Goal: Information Seeking & Learning: Learn about a topic

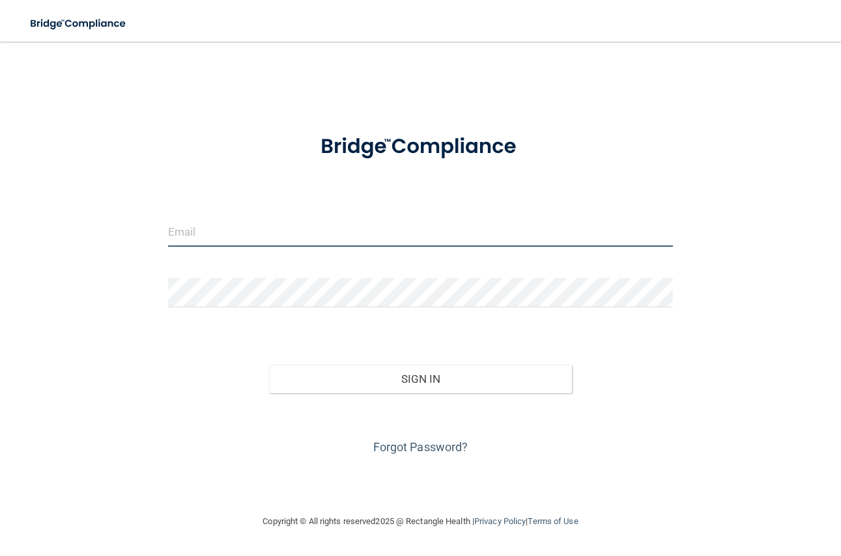
click at [247, 235] on input "email" at bounding box center [420, 232] width 505 height 29
type input "[EMAIL_ADDRESS][DOMAIN_NAME]"
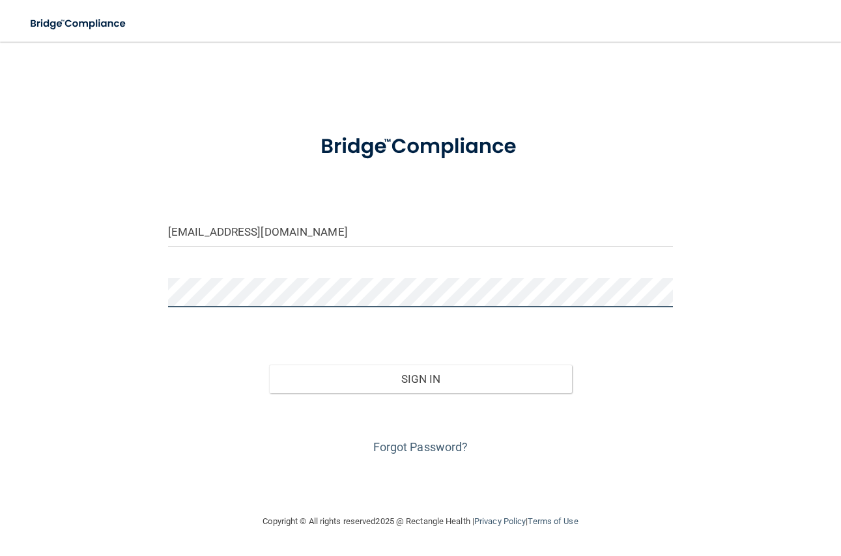
click at [269, 365] on button "Sign In" at bounding box center [420, 379] width 303 height 29
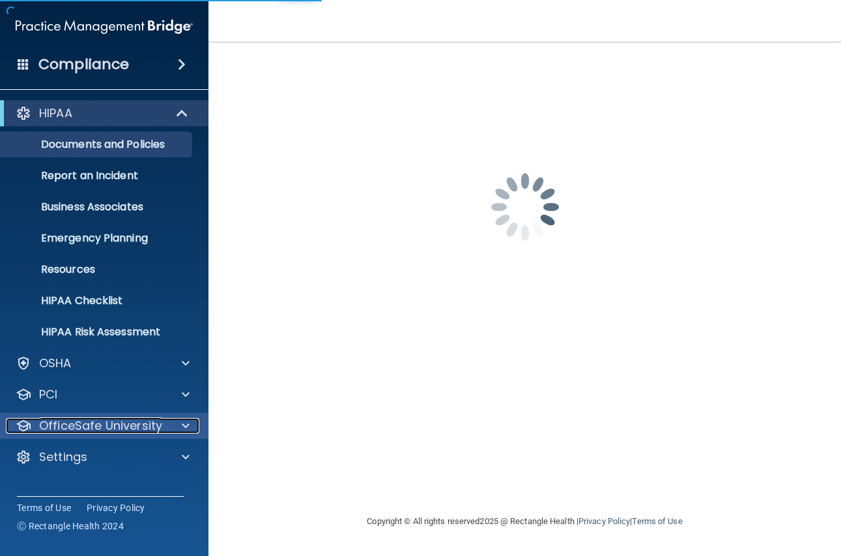
click at [104, 420] on p "OfficeSafe University" at bounding box center [100, 426] width 123 height 16
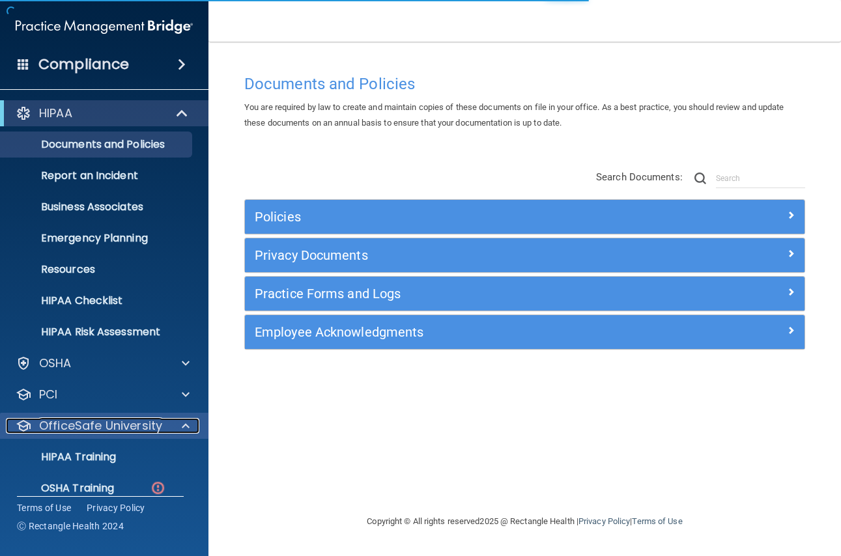
click at [103, 431] on p "OfficeSafe University" at bounding box center [100, 426] width 123 height 16
click at [180, 421] on div at bounding box center [183, 426] width 33 height 16
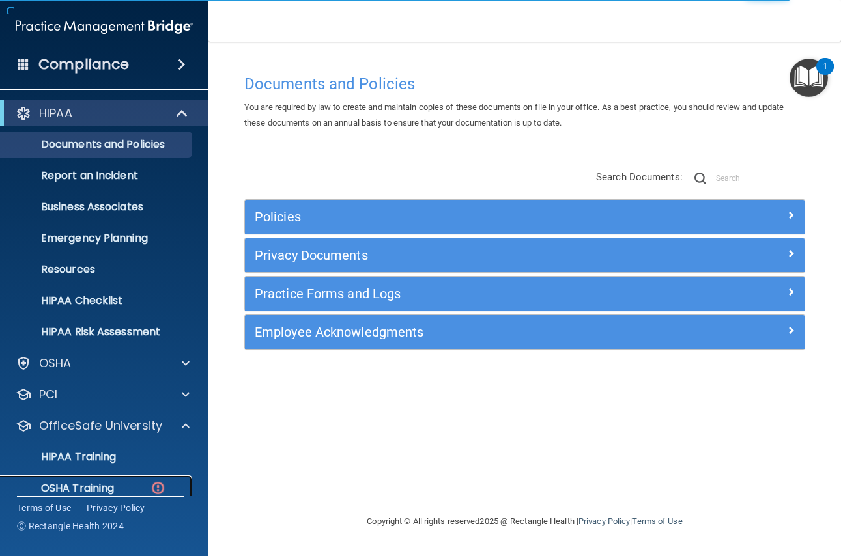
click at [108, 483] on p "OSHA Training" at bounding box center [61, 488] width 106 height 13
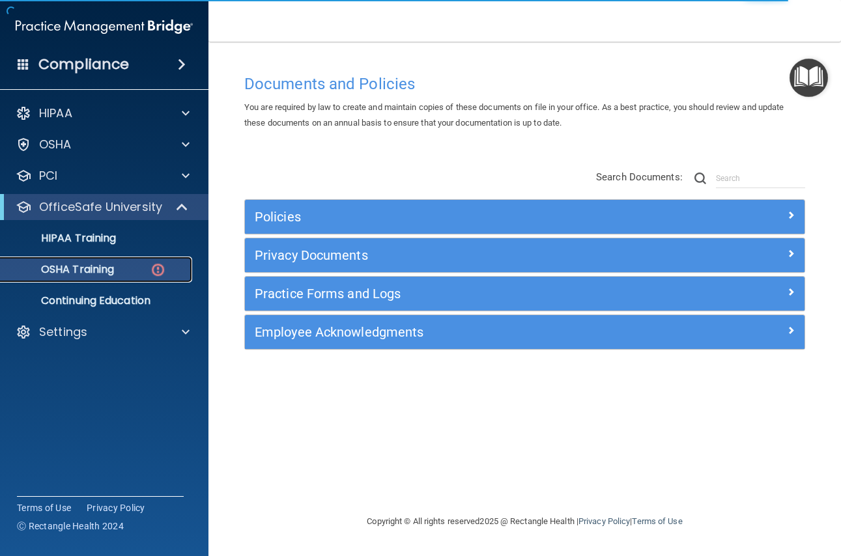
click at [113, 271] on p "OSHA Training" at bounding box center [61, 269] width 106 height 13
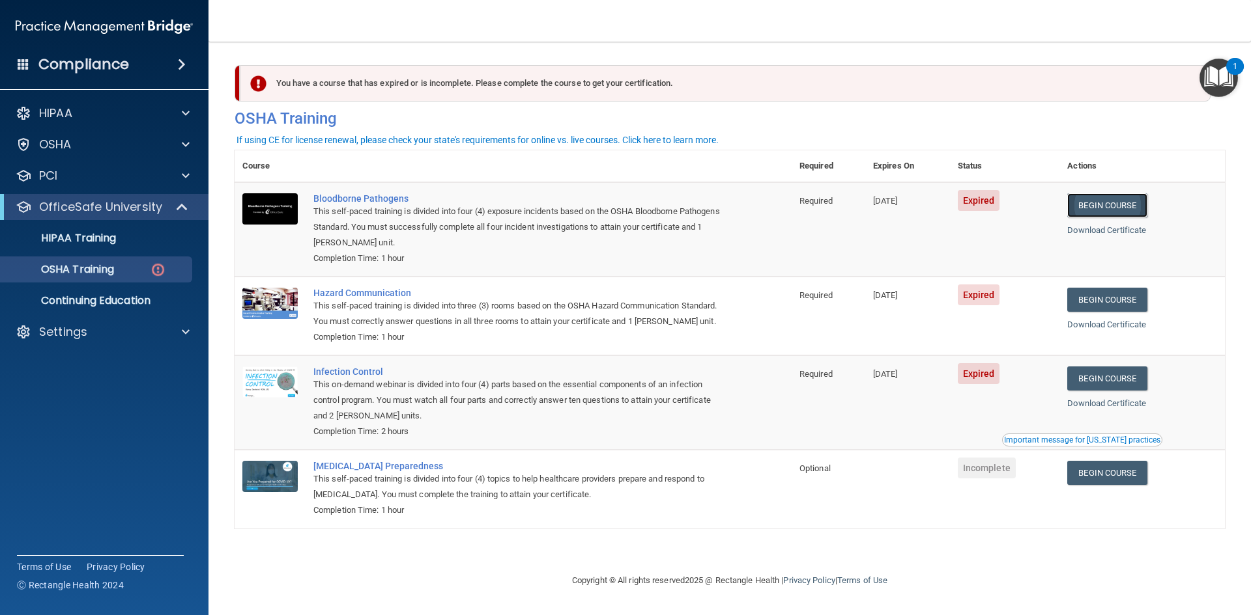
click at [840, 203] on link "Begin Course" at bounding box center [1106, 205] width 79 height 24
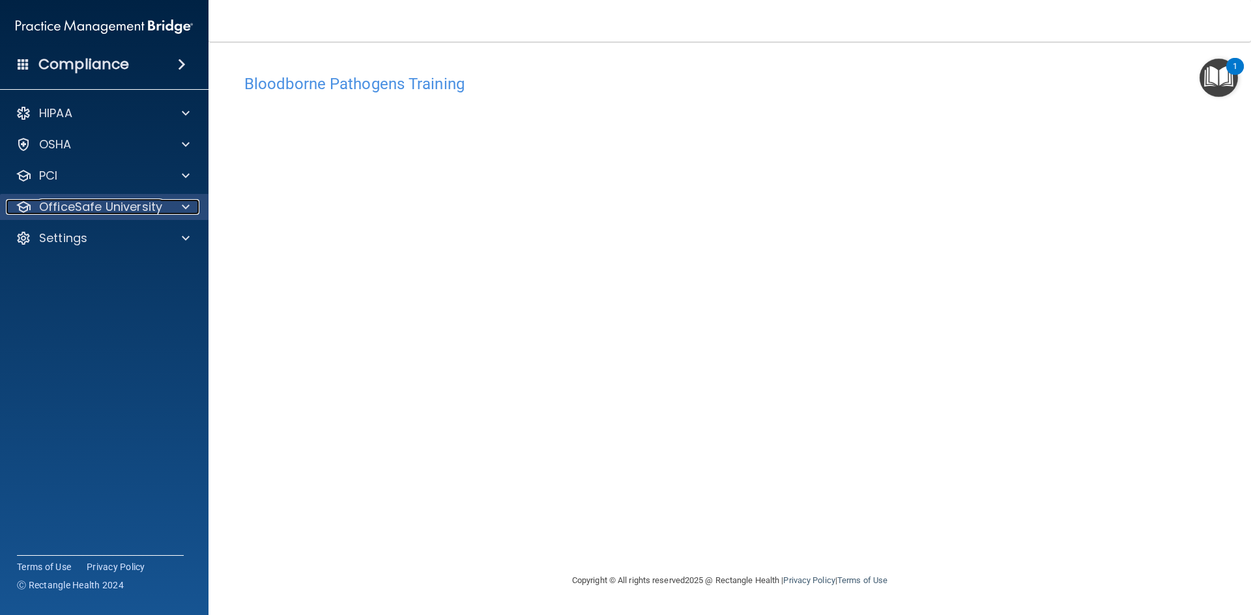
click at [97, 211] on p "OfficeSafe University" at bounding box center [100, 207] width 123 height 16
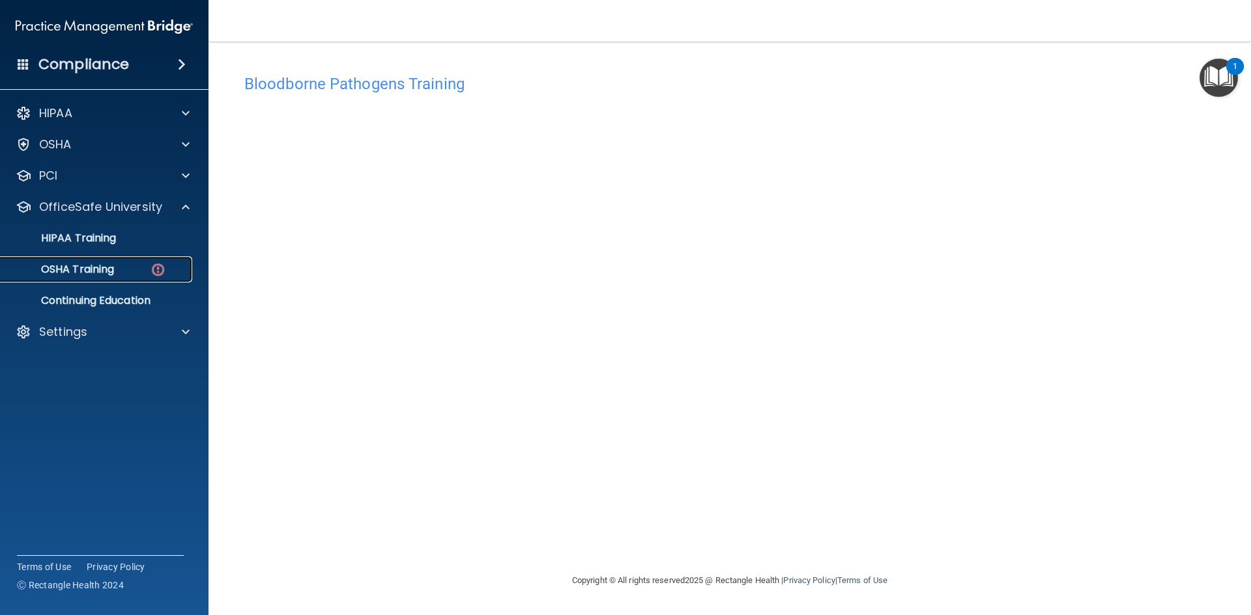
click at [110, 269] on p "OSHA Training" at bounding box center [61, 269] width 106 height 13
